Goal: Find specific page/section: Find specific page/section

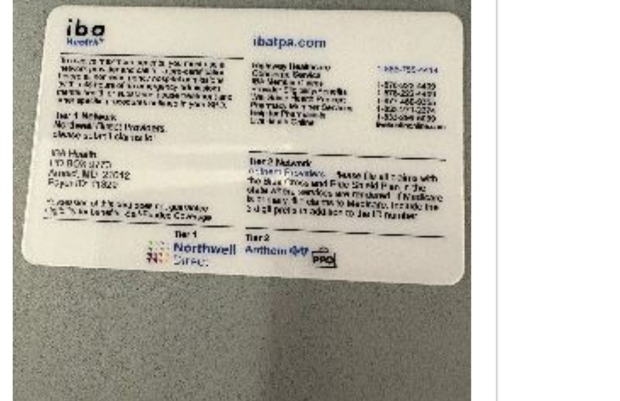
scroll to position [863, 0]
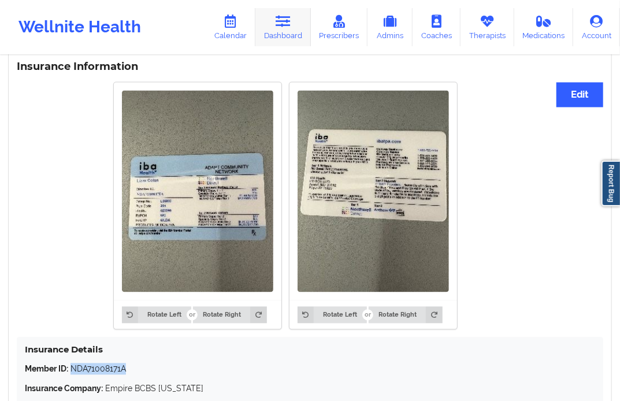
click at [295, 36] on link "Dashboard" at bounding box center [282, 27] width 55 height 38
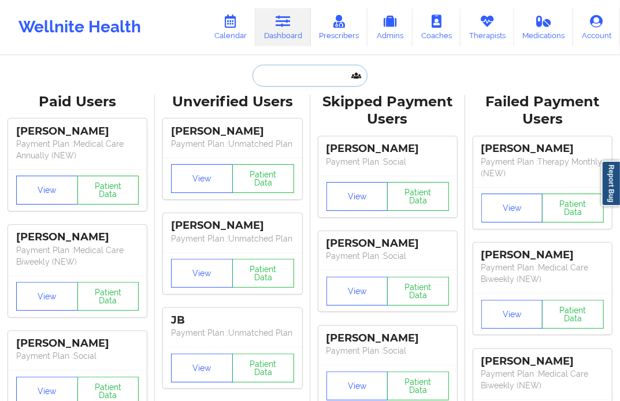
click at [289, 74] on input "text" at bounding box center [309, 76] width 114 height 22
paste input "[PERSON_NAME][EMAIL_ADDRESS][PERSON_NAME][DOMAIN_NAME]"
type input "[PERSON_NAME][EMAIL_ADDRESS][PERSON_NAME][DOMAIN_NAME]"
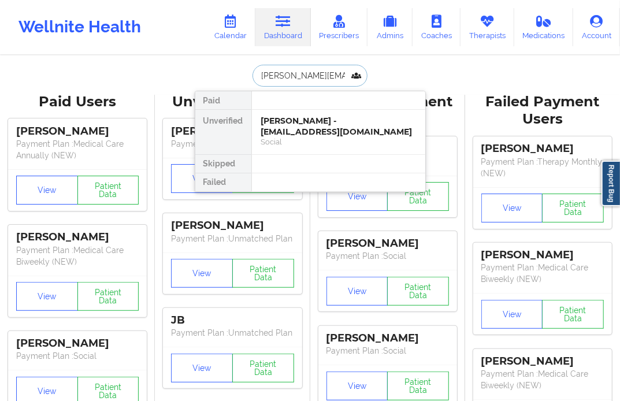
scroll to position [0, 20]
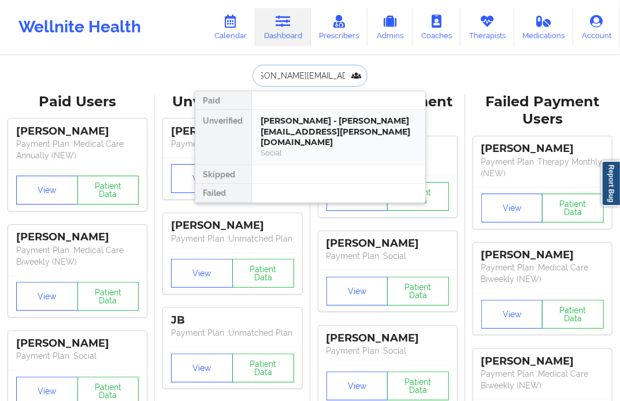
click at [288, 124] on div "[PERSON_NAME] - [PERSON_NAME][EMAIL_ADDRESS][PERSON_NAME][DOMAIN_NAME]" at bounding box center [338, 131] width 155 height 32
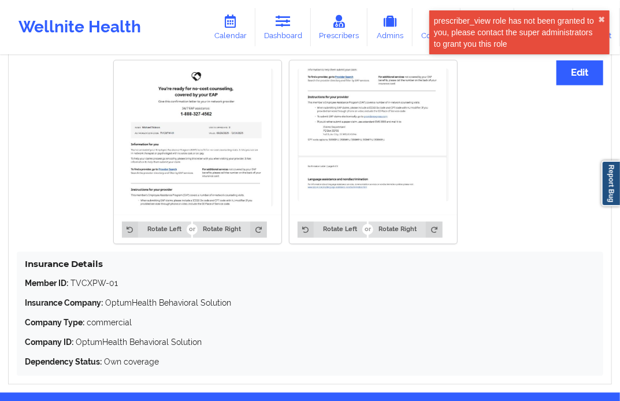
scroll to position [898, 0]
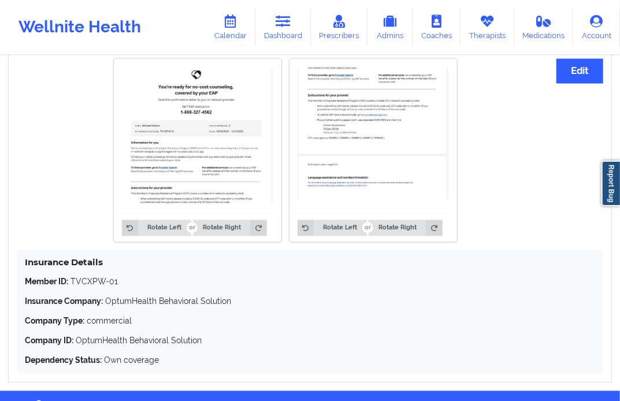
click at [215, 143] on img at bounding box center [197, 136] width 151 height 138
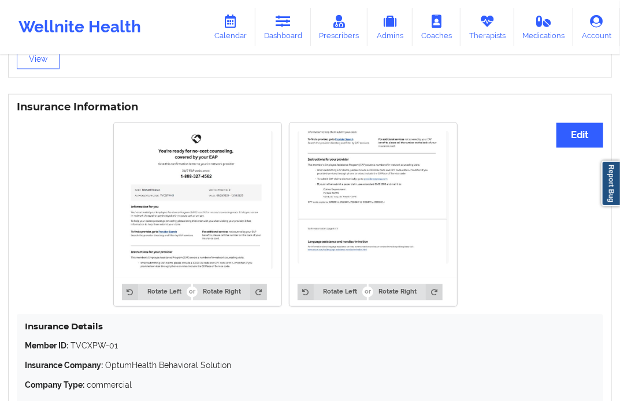
scroll to position [927, 0]
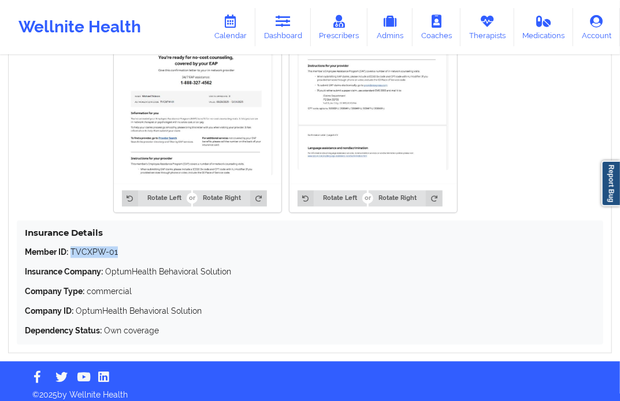
drag, startPoint x: 72, startPoint y: 244, endPoint x: 128, endPoint y: 243, distance: 56.0
click at [128, 247] on p "Member ID: TVCXPW-01" at bounding box center [310, 253] width 570 height 12
copy p "TVCXPW-01"
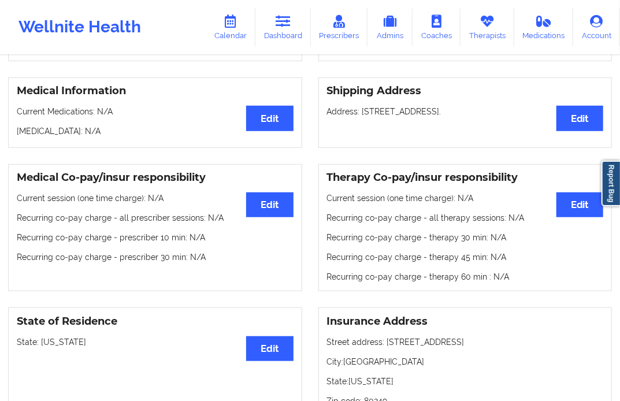
scroll to position [94, 0]
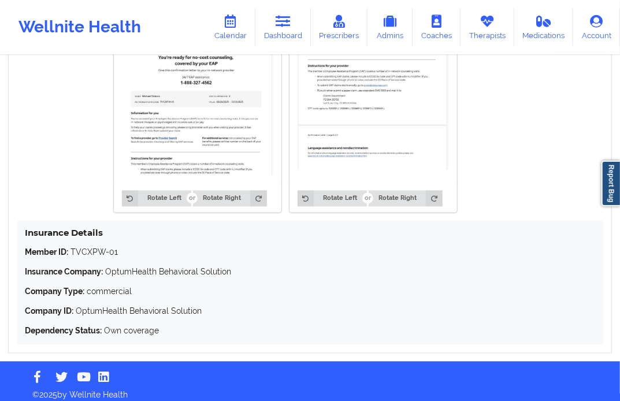
click at [214, 325] on p "Dependency Status: Own coverage" at bounding box center [310, 331] width 570 height 12
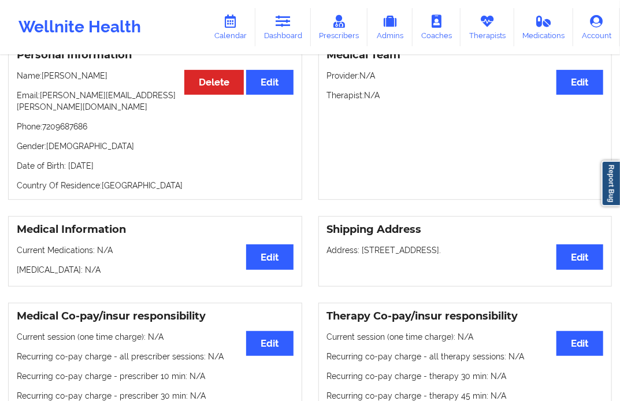
scroll to position [0, 0]
